Goal: Check status

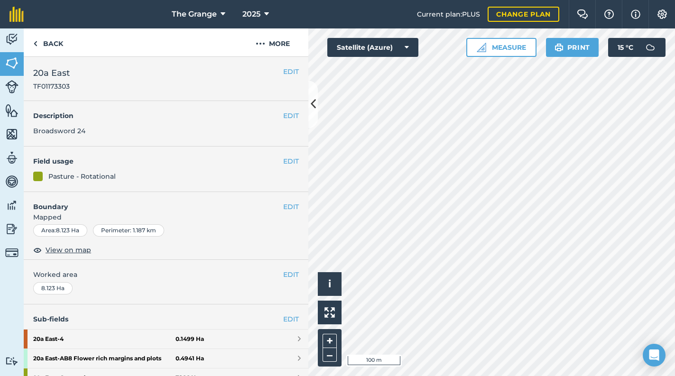
scroll to position [793, 0]
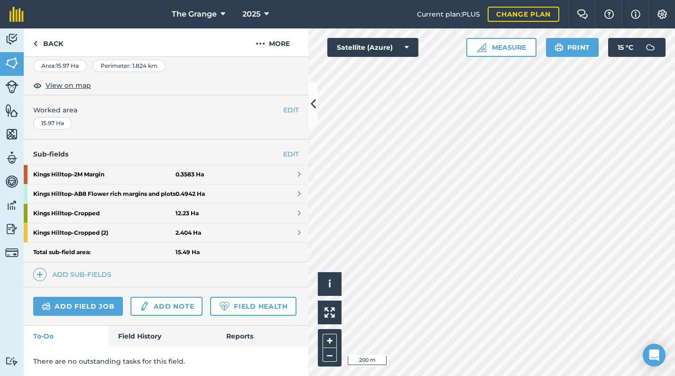
scroll to position [196, 0]
click at [152, 346] on link "Field History" at bounding box center [163, 336] width 108 height 21
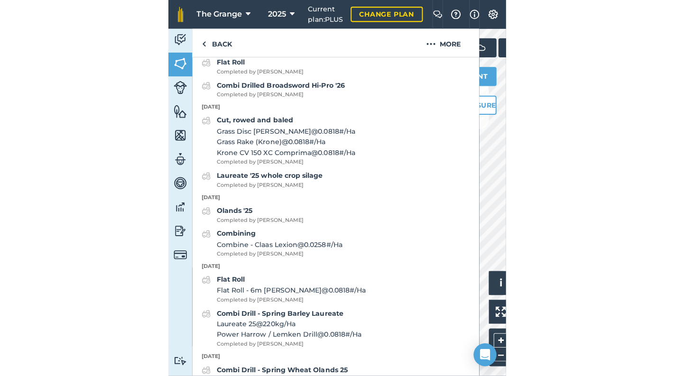
scroll to position [640, 0]
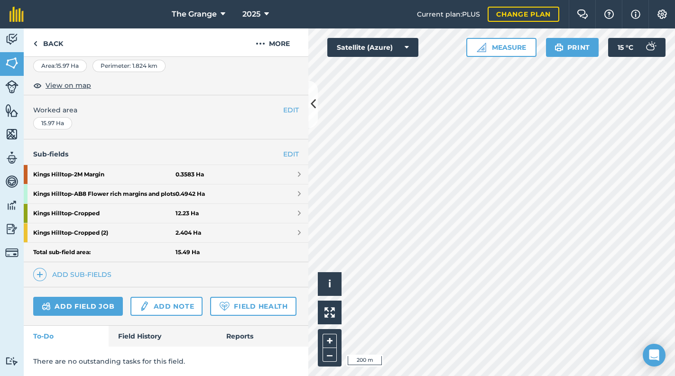
scroll to position [196, 0]
click at [151, 341] on link "Field History" at bounding box center [163, 336] width 108 height 21
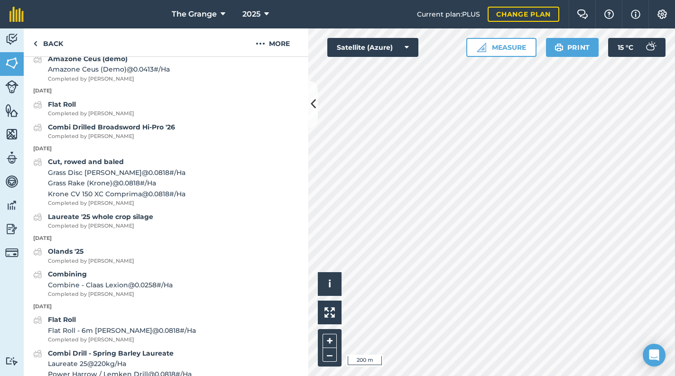
scroll to position [559, 0]
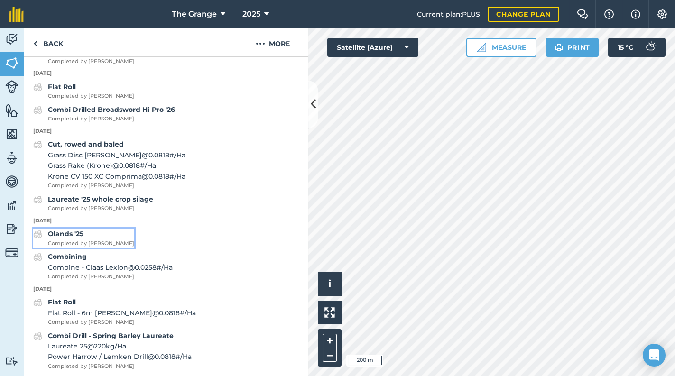
click at [83, 248] on span "Completed by [PERSON_NAME]" at bounding box center [91, 243] width 86 height 9
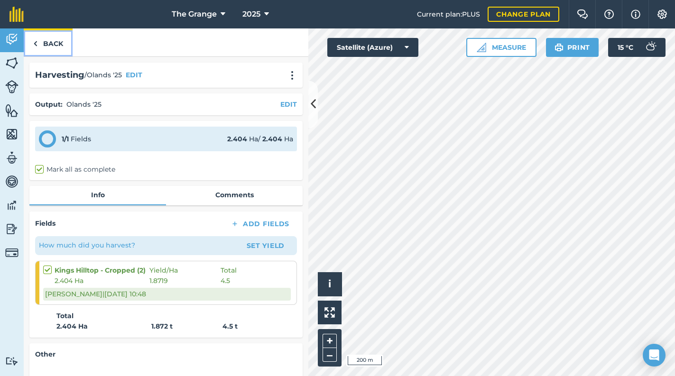
click at [43, 48] on link "Back" at bounding box center [48, 42] width 49 height 28
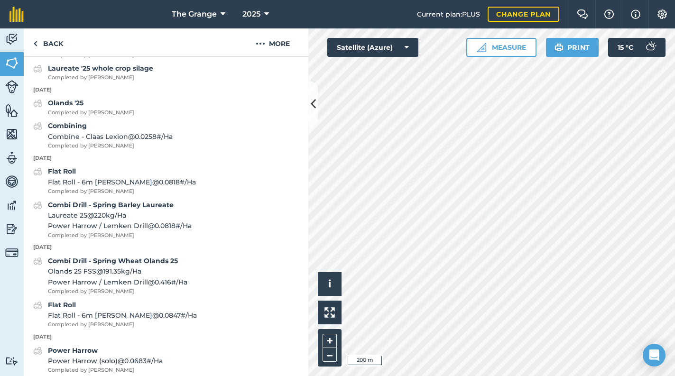
scroll to position [892, 0]
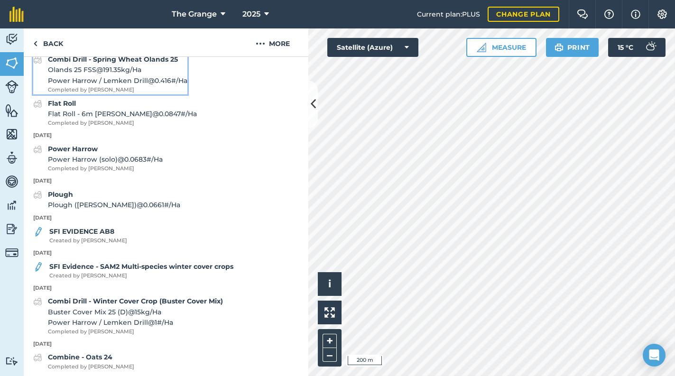
click at [169, 86] on span "Power Harrow / Lemken Drill @ 0.416 # / Ha" at bounding box center [117, 80] width 139 height 10
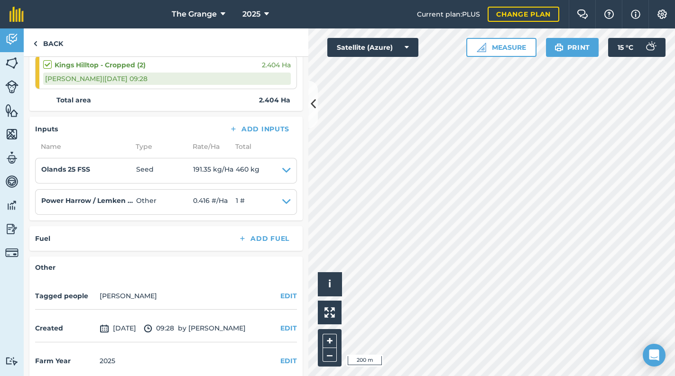
scroll to position [161, 0]
